Goal: Task Accomplishment & Management: Manage account settings

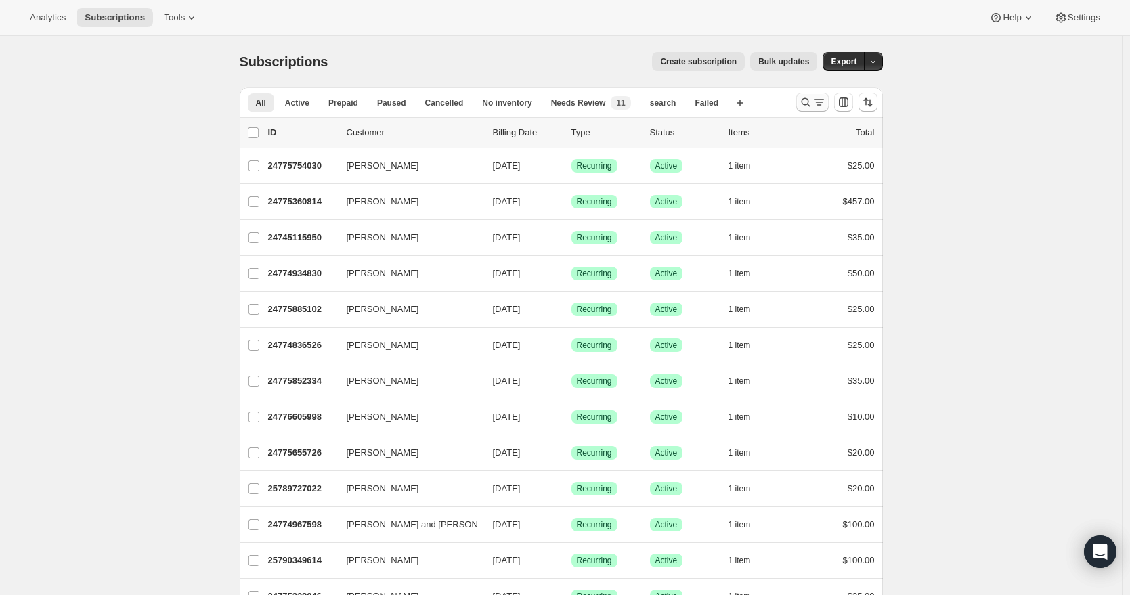
click at [806, 99] on icon "Search and filter results" at bounding box center [805, 102] width 9 height 9
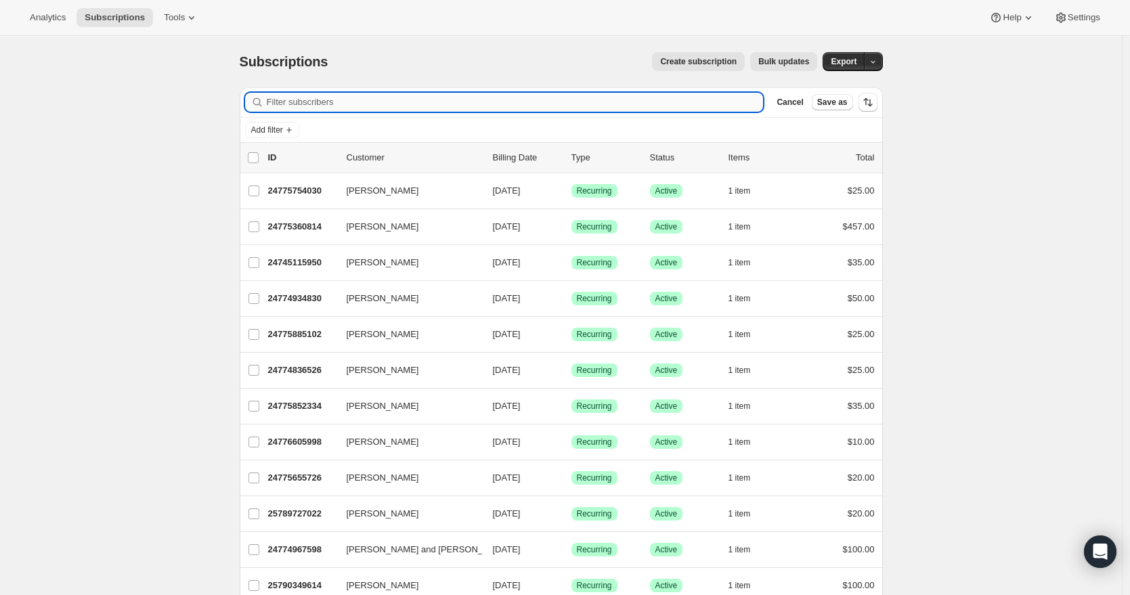
click at [466, 100] on input "Filter subscribers" at bounding box center [515, 102] width 497 height 19
paste input "[EMAIL_ADDRESS][DOMAIN_NAME]"
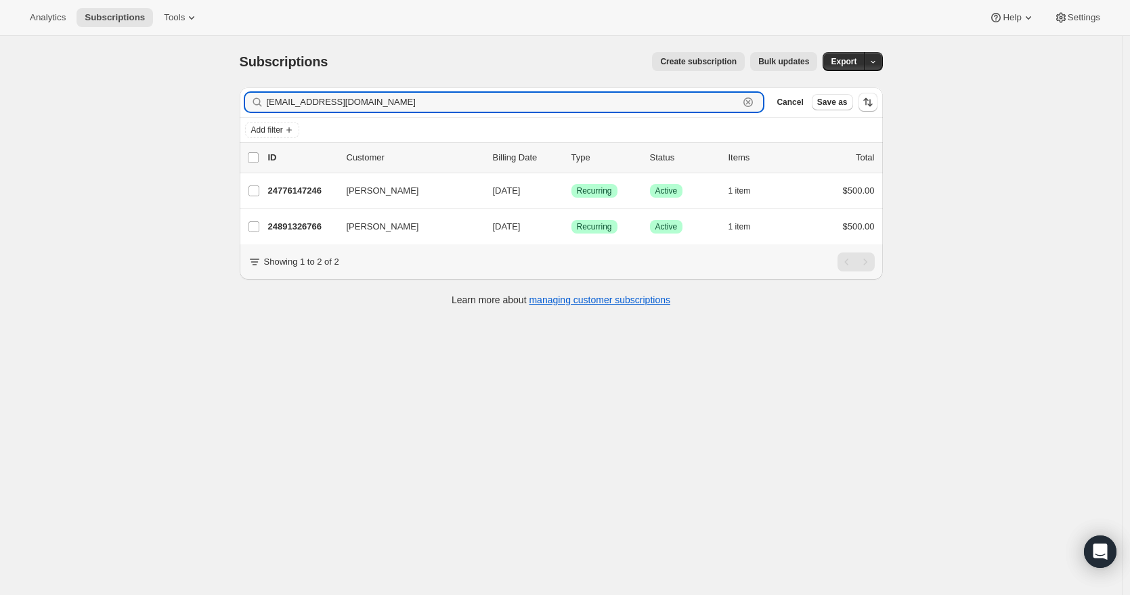
type input "[EMAIL_ADDRESS][DOMAIN_NAME]"
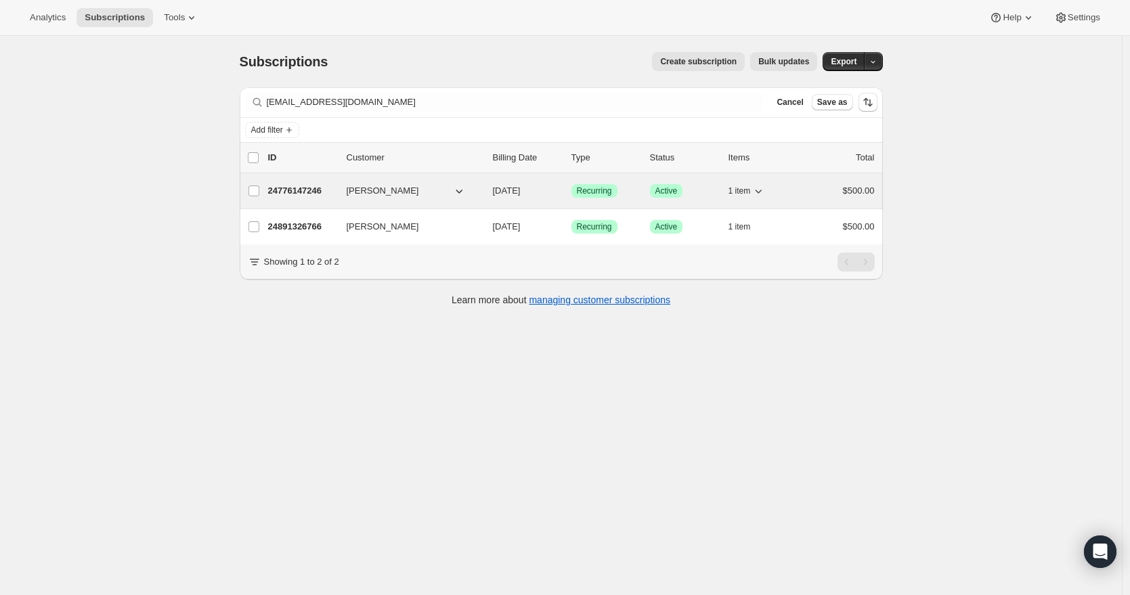
click at [328, 190] on p "24776147246" at bounding box center [302, 191] width 68 height 14
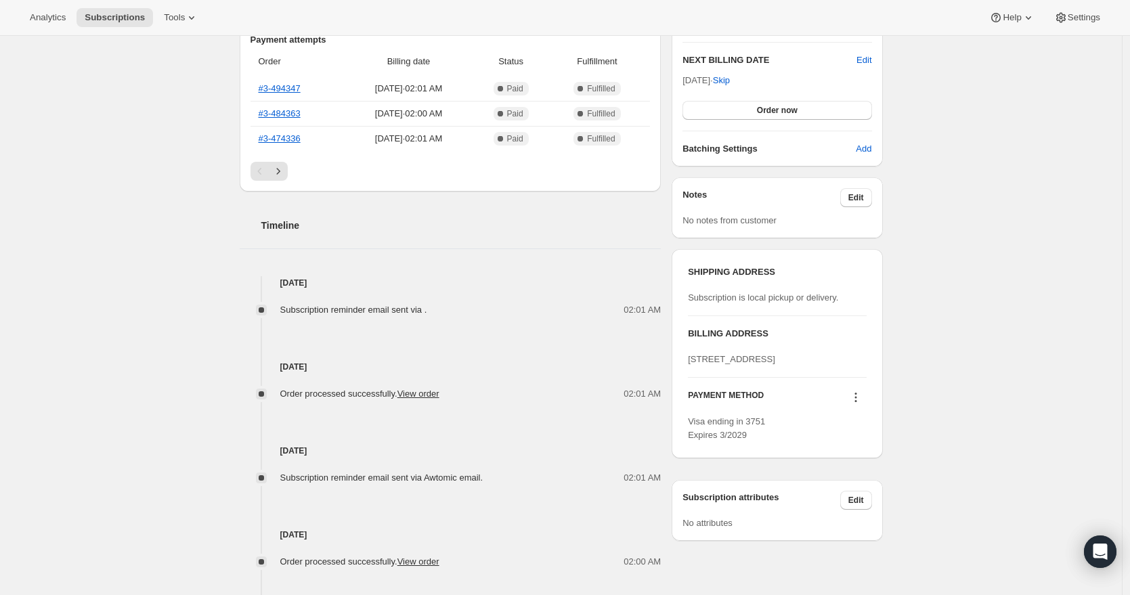
scroll to position [420, 0]
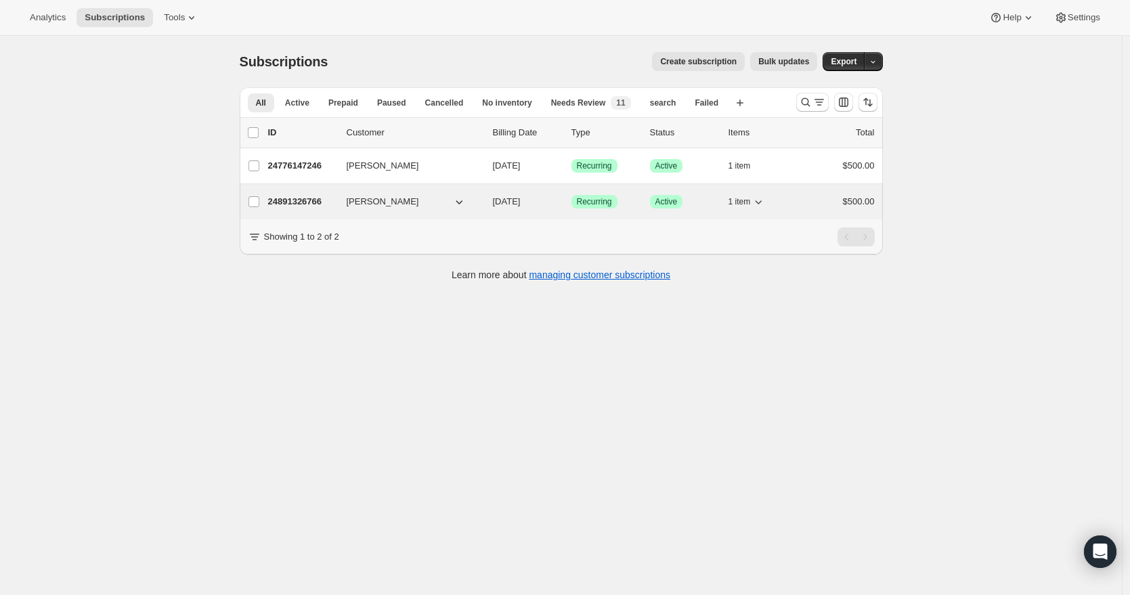
click at [301, 206] on p "24891326766" at bounding box center [302, 202] width 68 height 14
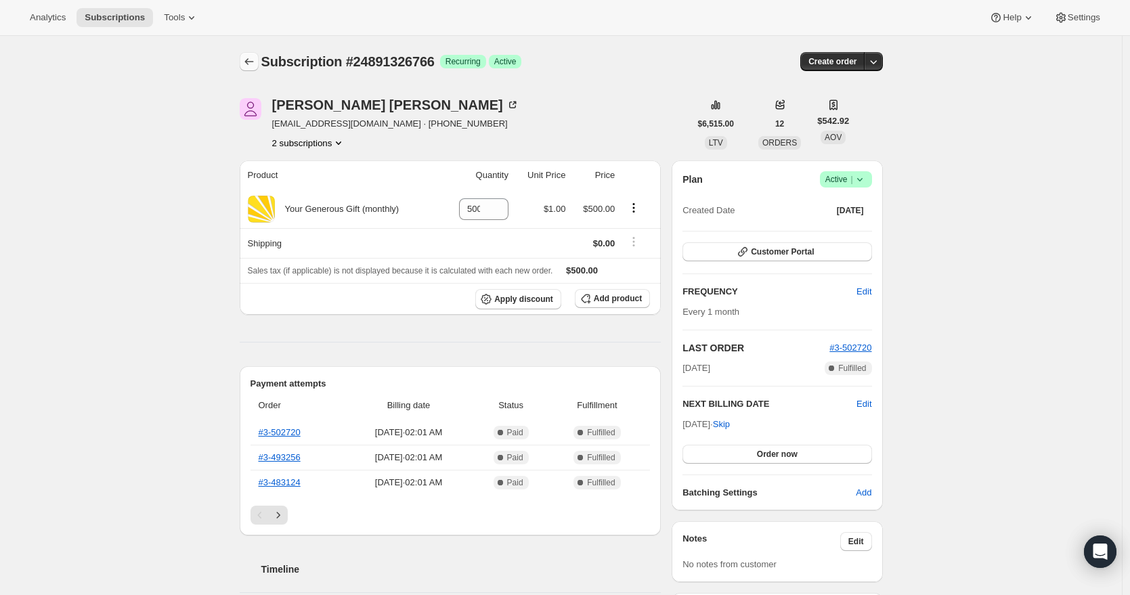
click at [246, 62] on icon "Subscriptions" at bounding box center [249, 62] width 14 height 14
